Goal: Navigation & Orientation: Find specific page/section

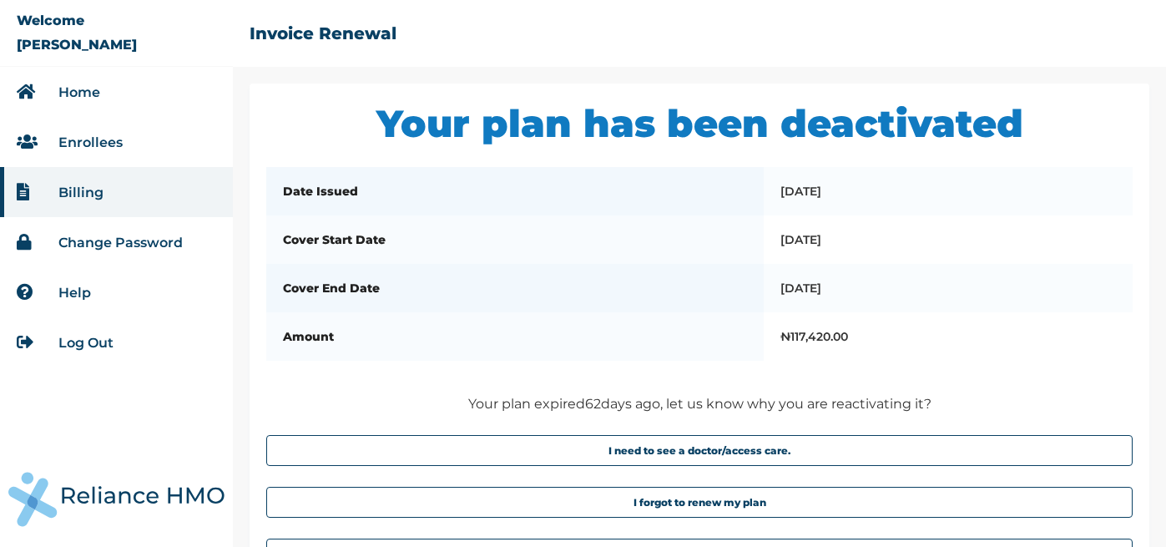
click at [723, 40] on div "☰ Invoice Renewal" at bounding box center [699, 41] width 933 height 83
click at [75, 87] on link "Home" at bounding box center [79, 92] width 42 height 16
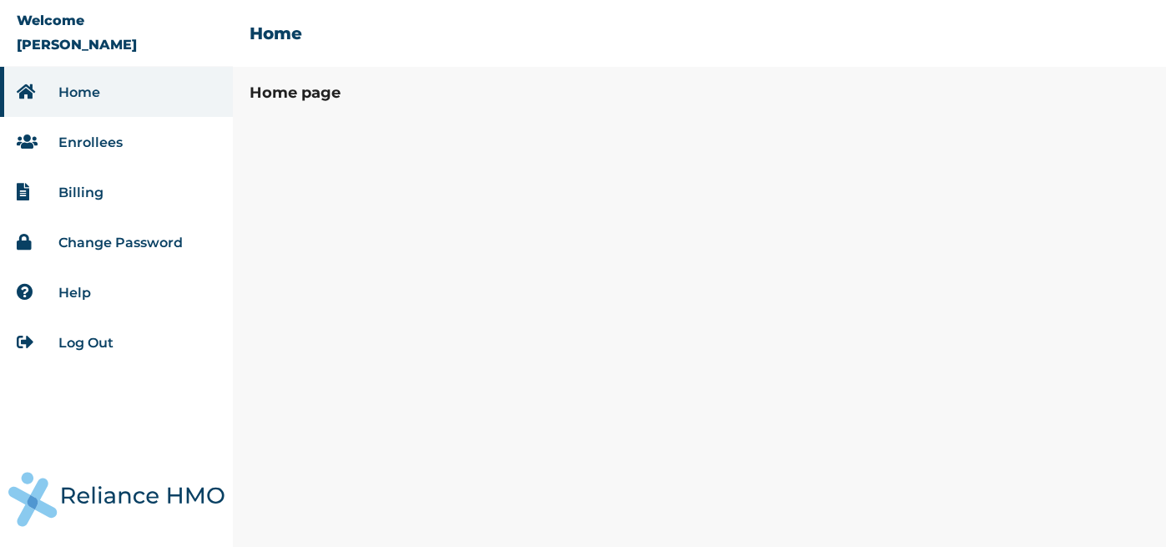
click at [108, 144] on link "Enrollees" at bounding box center [90, 142] width 64 height 16
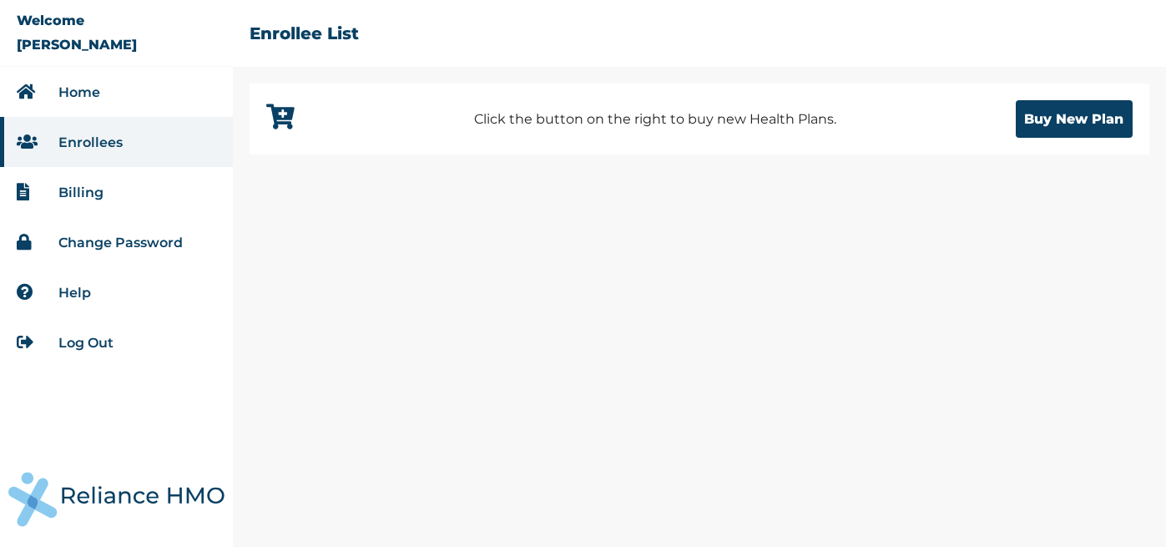
click at [97, 191] on link "Billing" at bounding box center [80, 193] width 45 height 16
